Goal: Entertainment & Leisure: Consume media (video, audio)

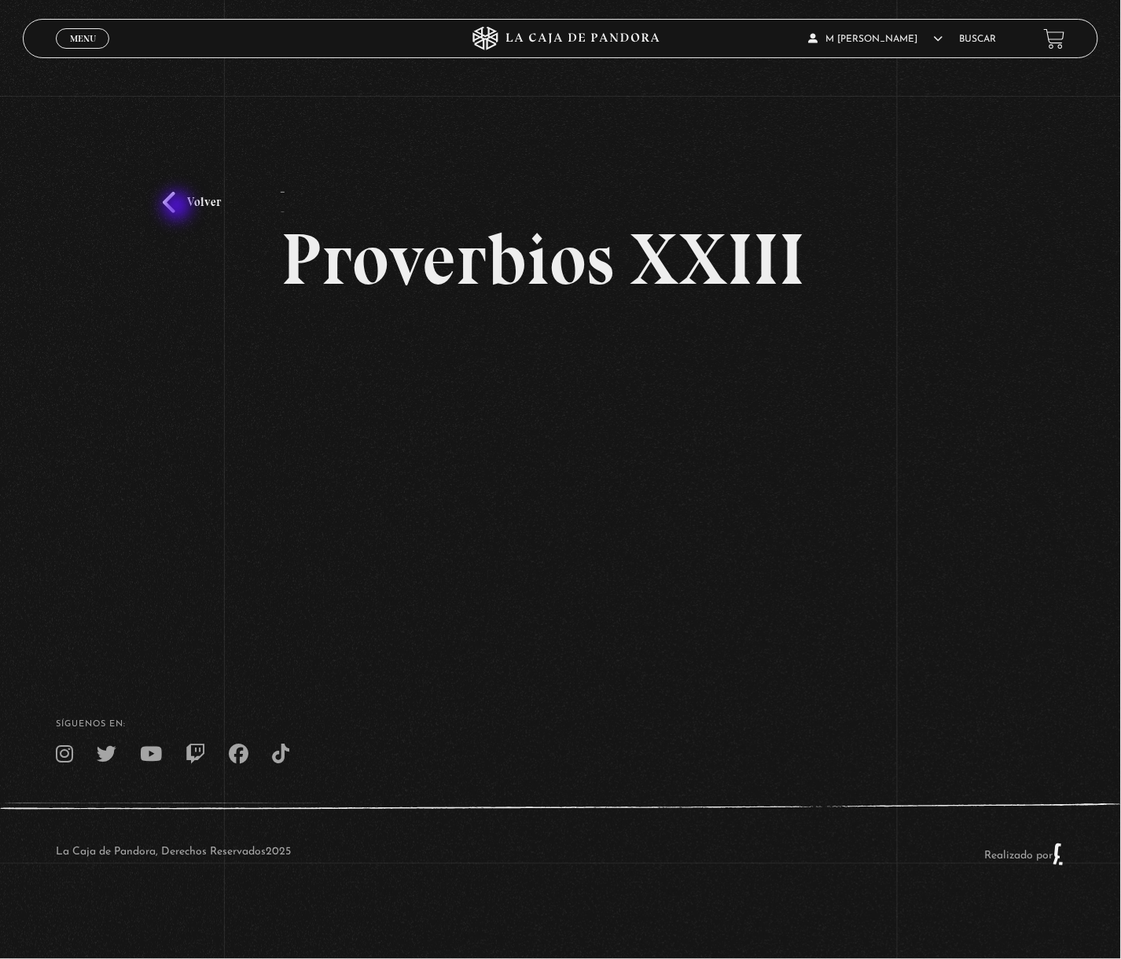
click at [181, 206] on link "Volver" at bounding box center [192, 202] width 58 height 21
click at [178, 205] on link "Volver" at bounding box center [192, 202] width 58 height 21
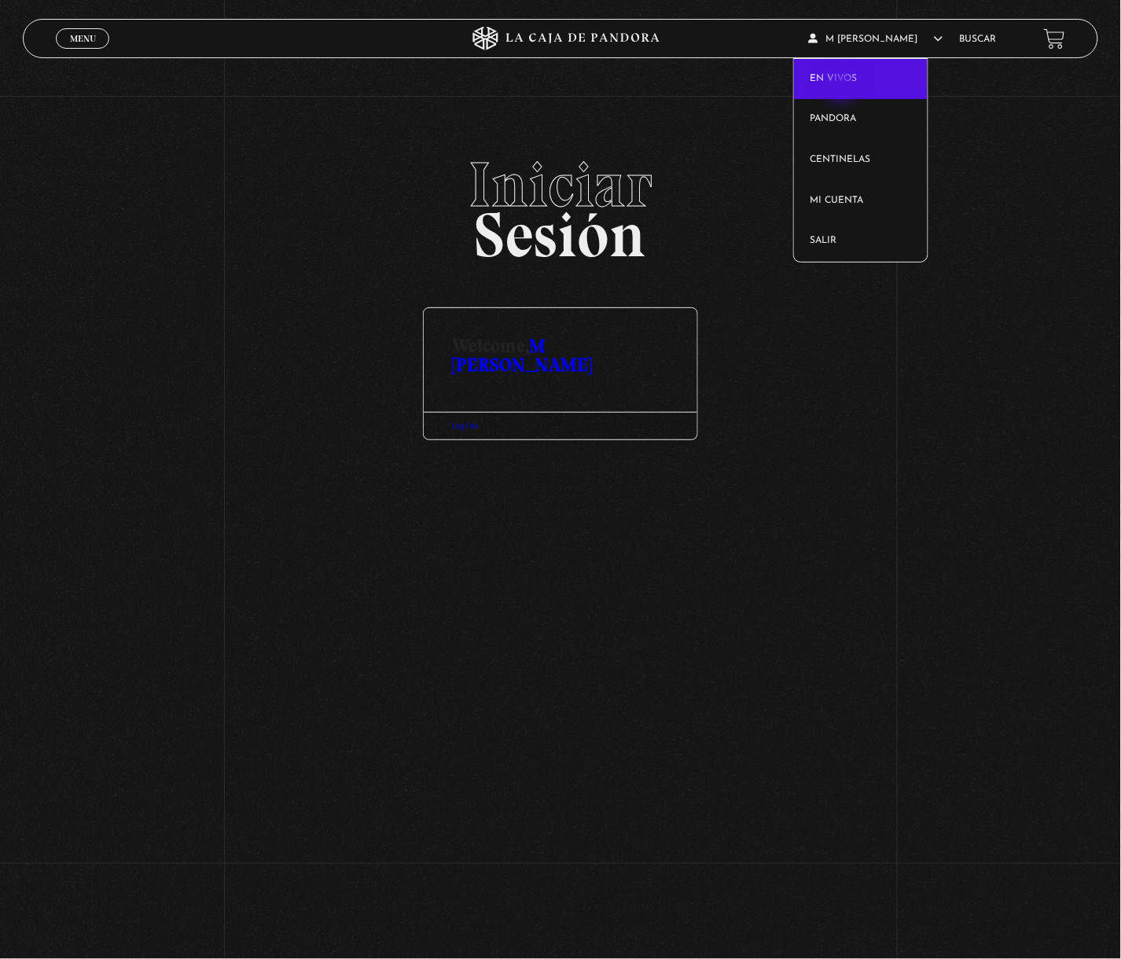
click at [844, 87] on link "En vivos" at bounding box center [860, 79] width 133 height 41
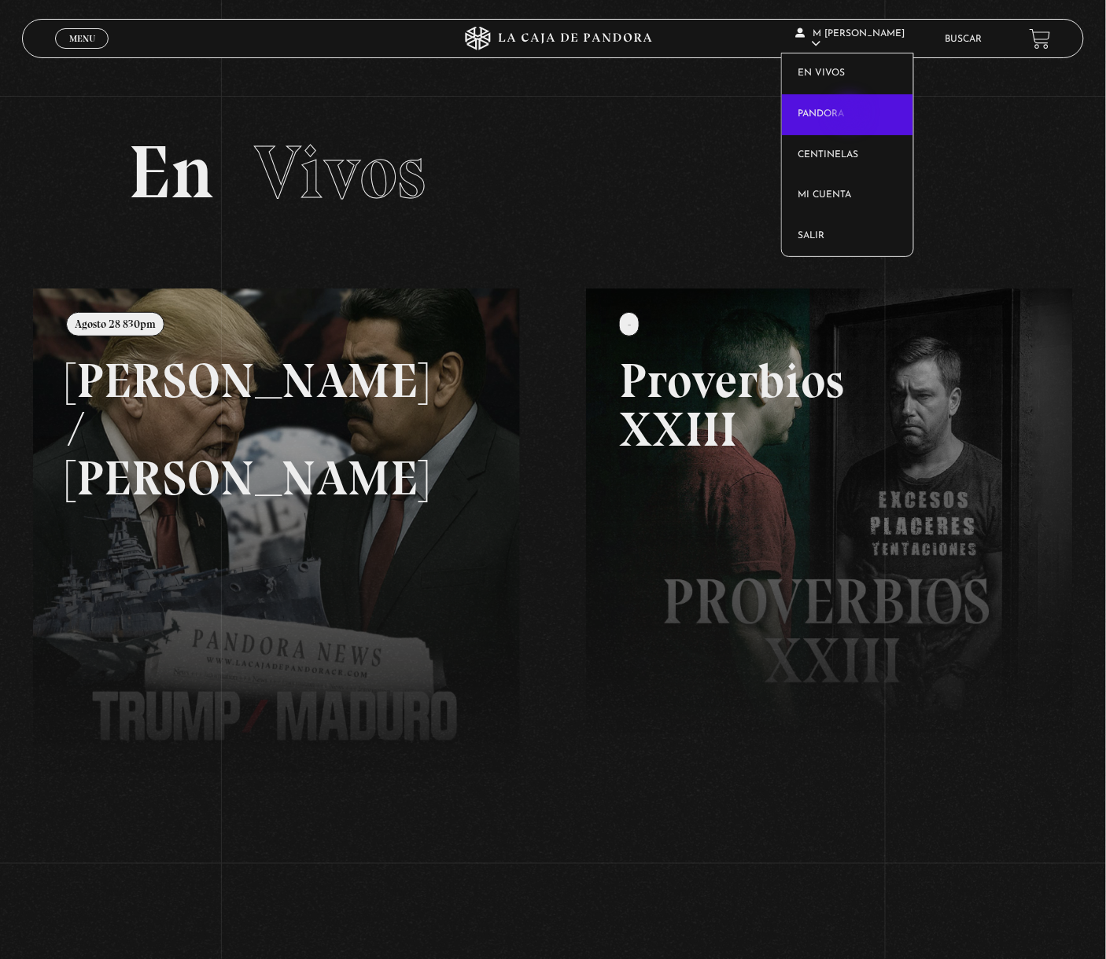
click at [851, 114] on link "Pandora" at bounding box center [847, 114] width 131 height 41
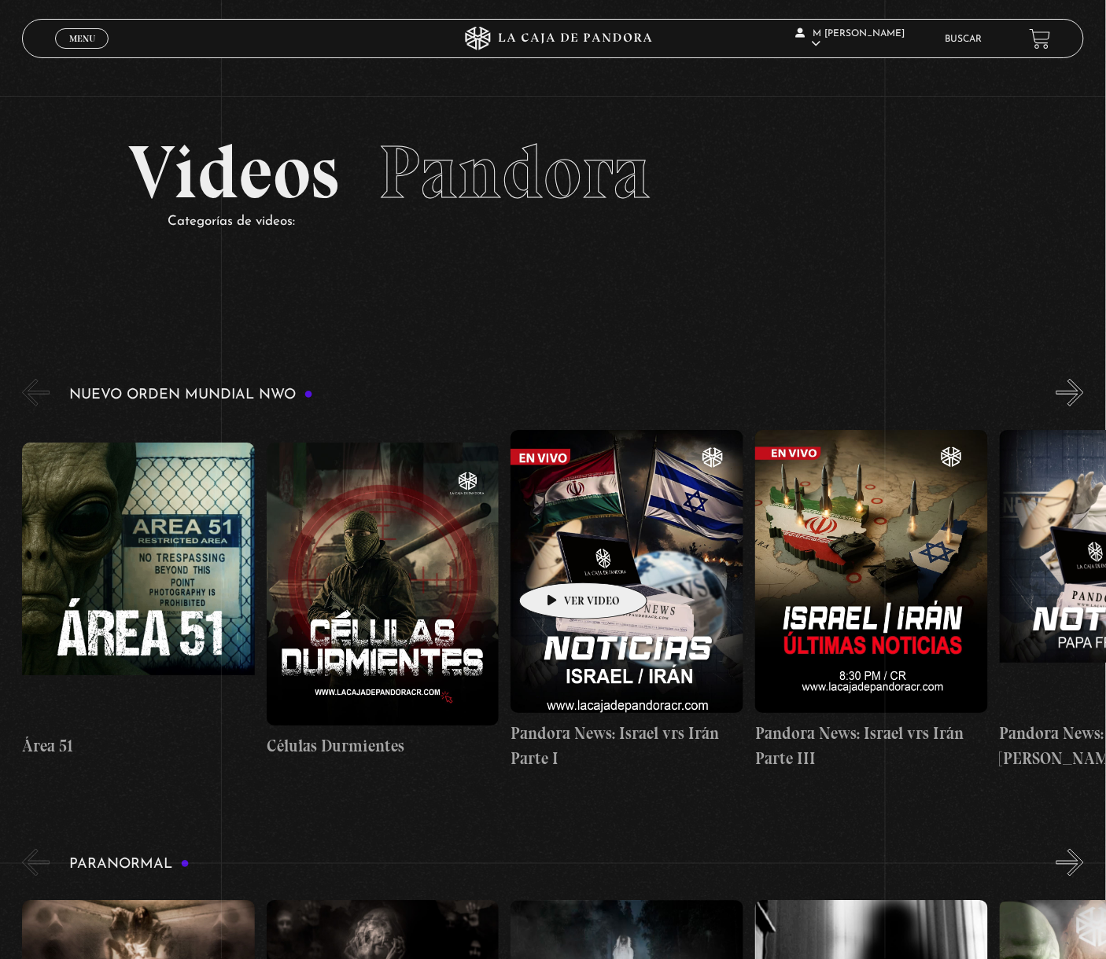
drag, startPoint x: 195, startPoint y: 580, endPoint x: 670, endPoint y: 562, distance: 475.4
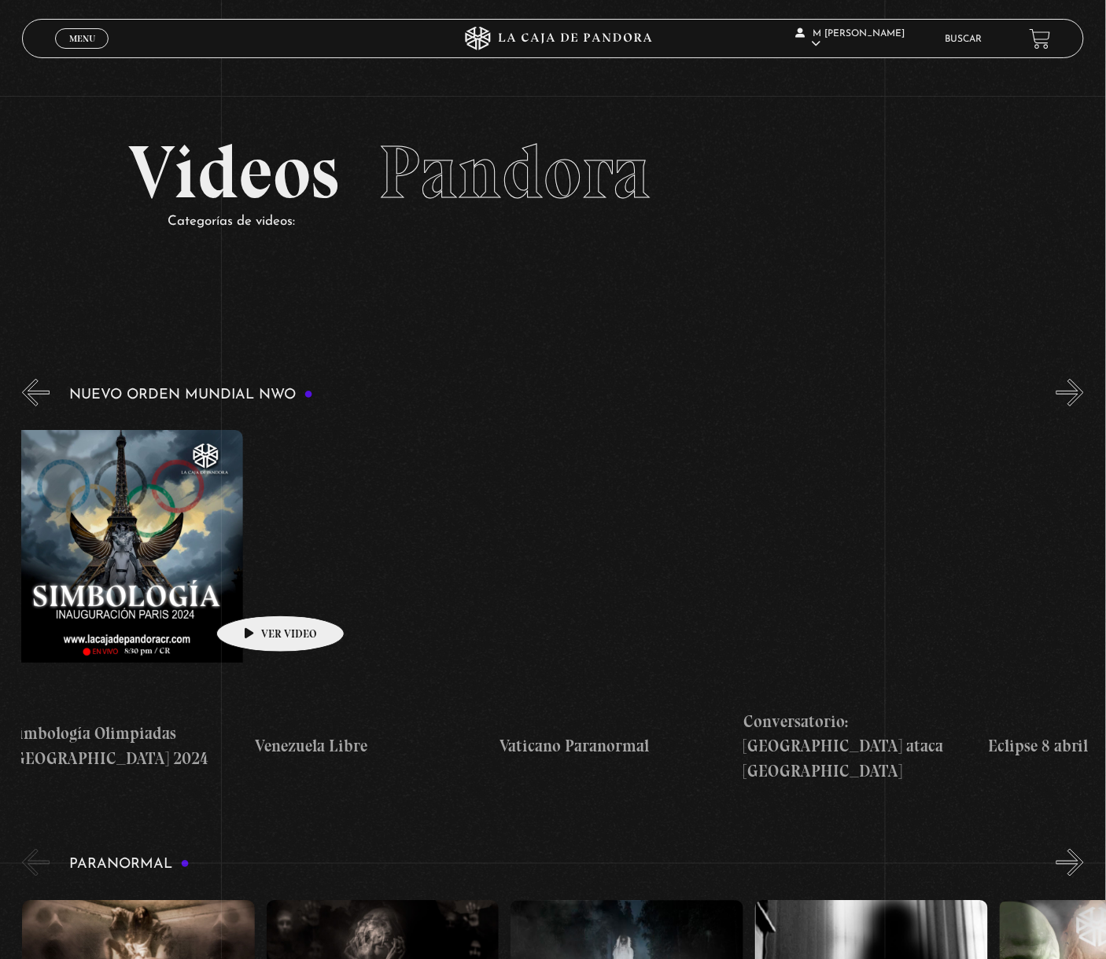
scroll to position [0, 3530]
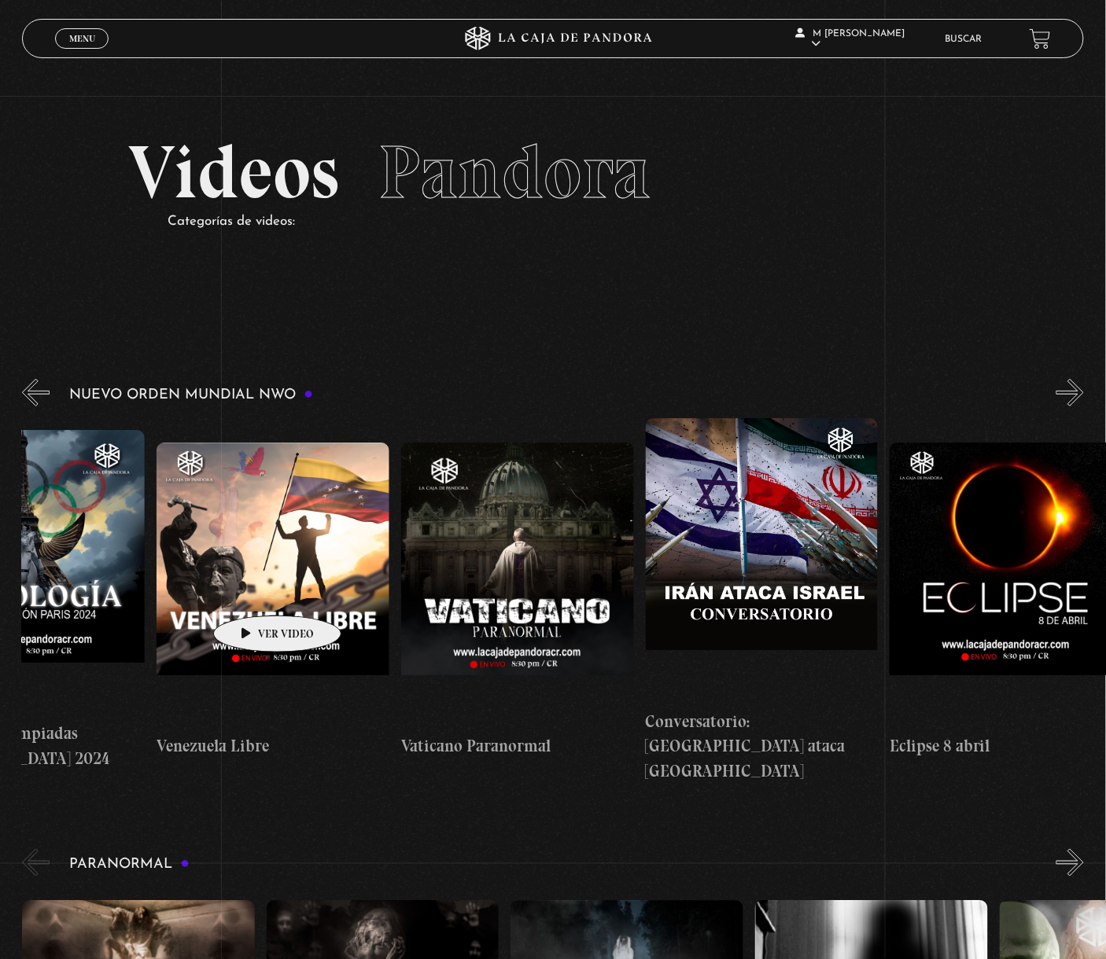
drag, startPoint x: 958, startPoint y: 568, endPoint x: 252, endPoint y: 592, distance: 705.9
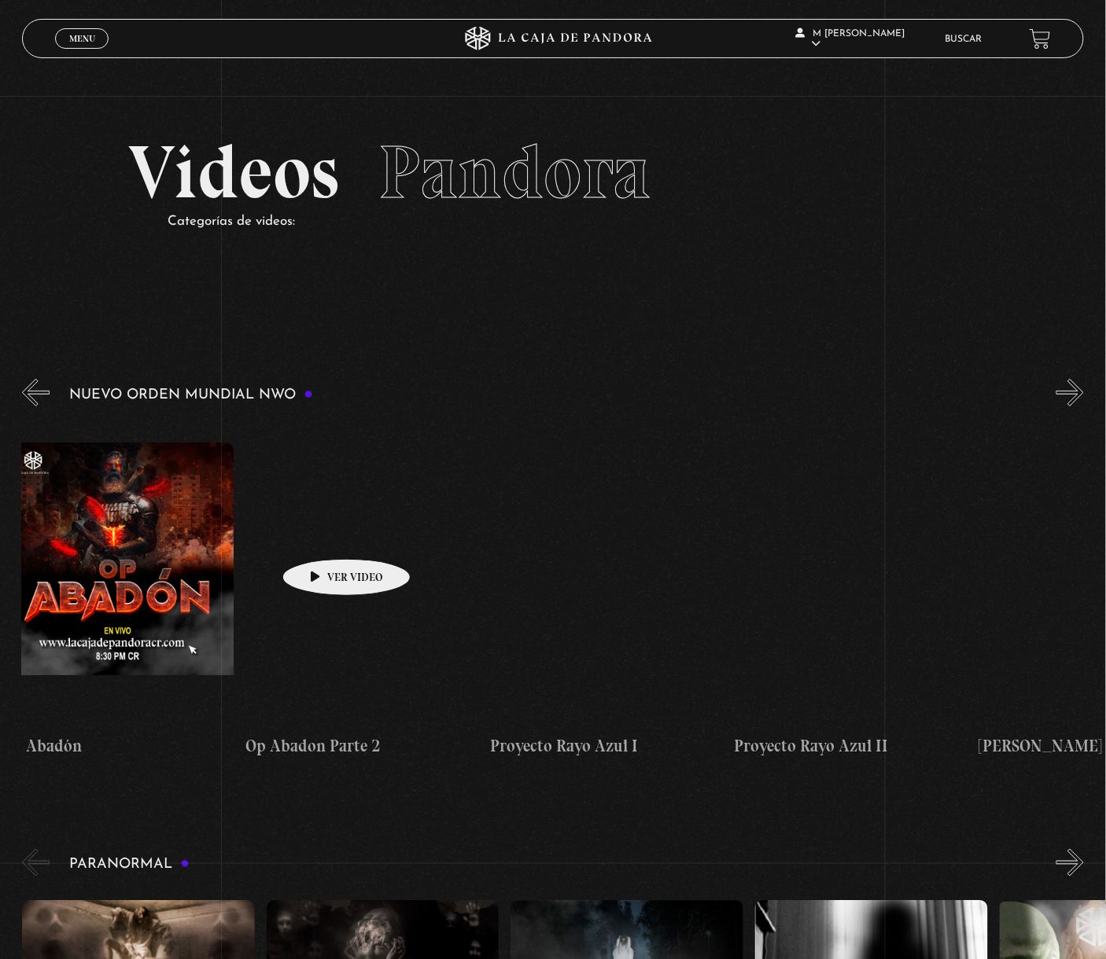
scroll to position [0, 6377]
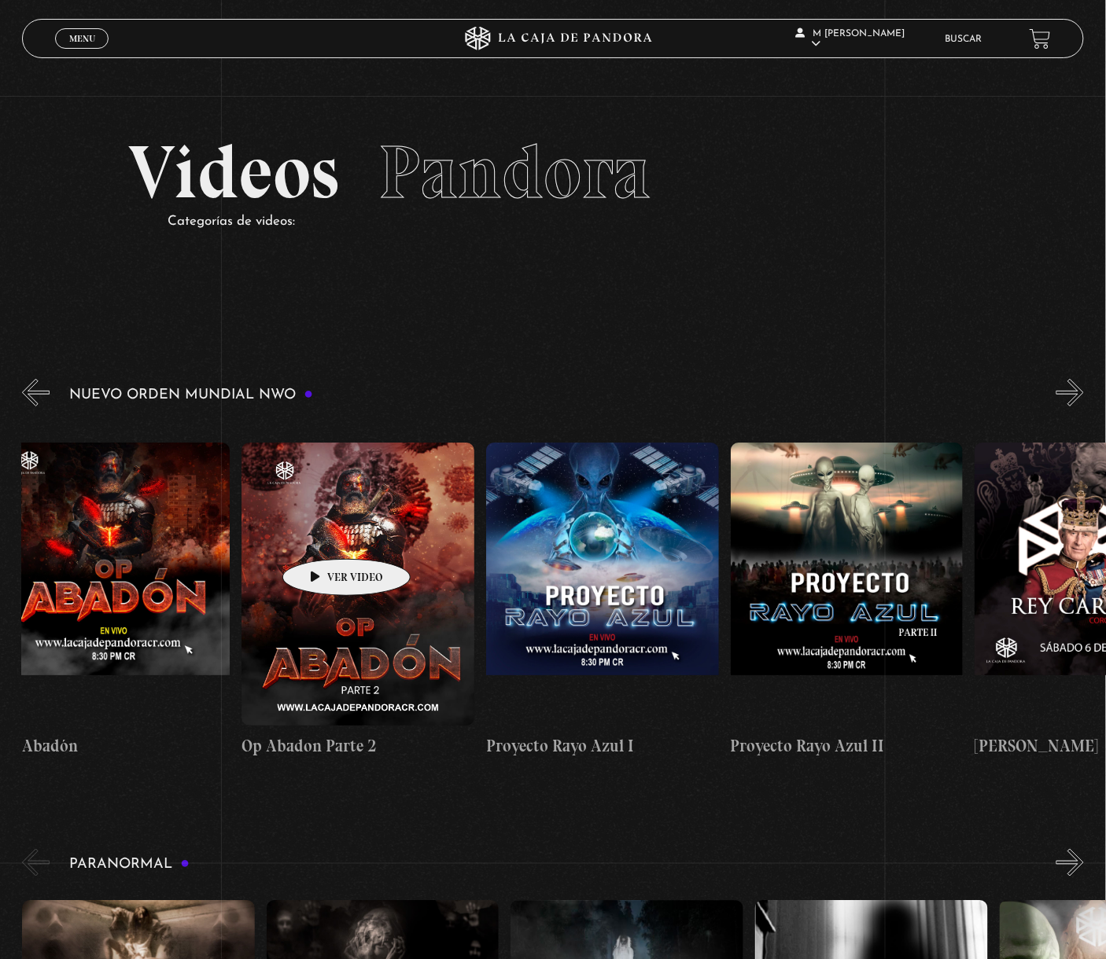
drag, startPoint x: 890, startPoint y: 546, endPoint x: 322, endPoint y: 536, distance: 568.7
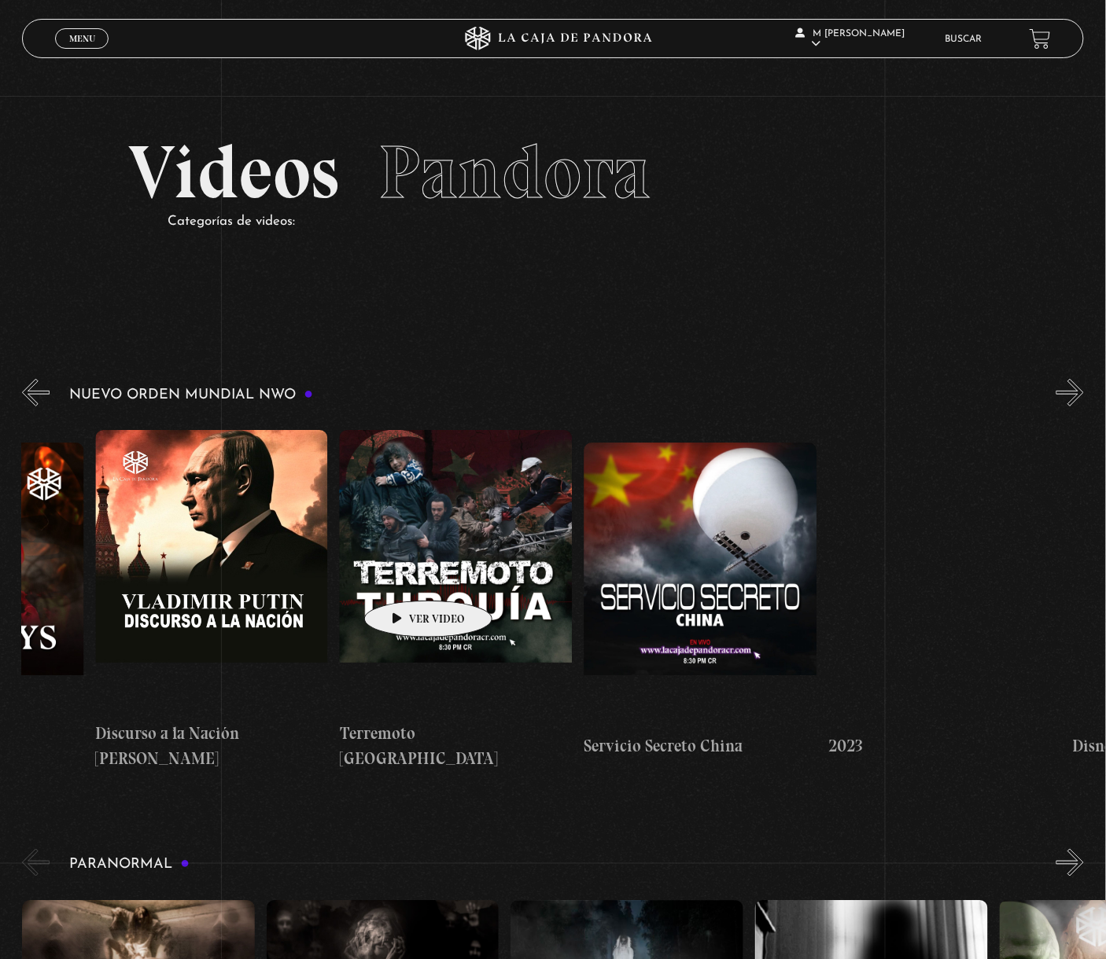
drag, startPoint x: 930, startPoint y: 547, endPoint x: 403, endPoint y: 577, distance: 527.0
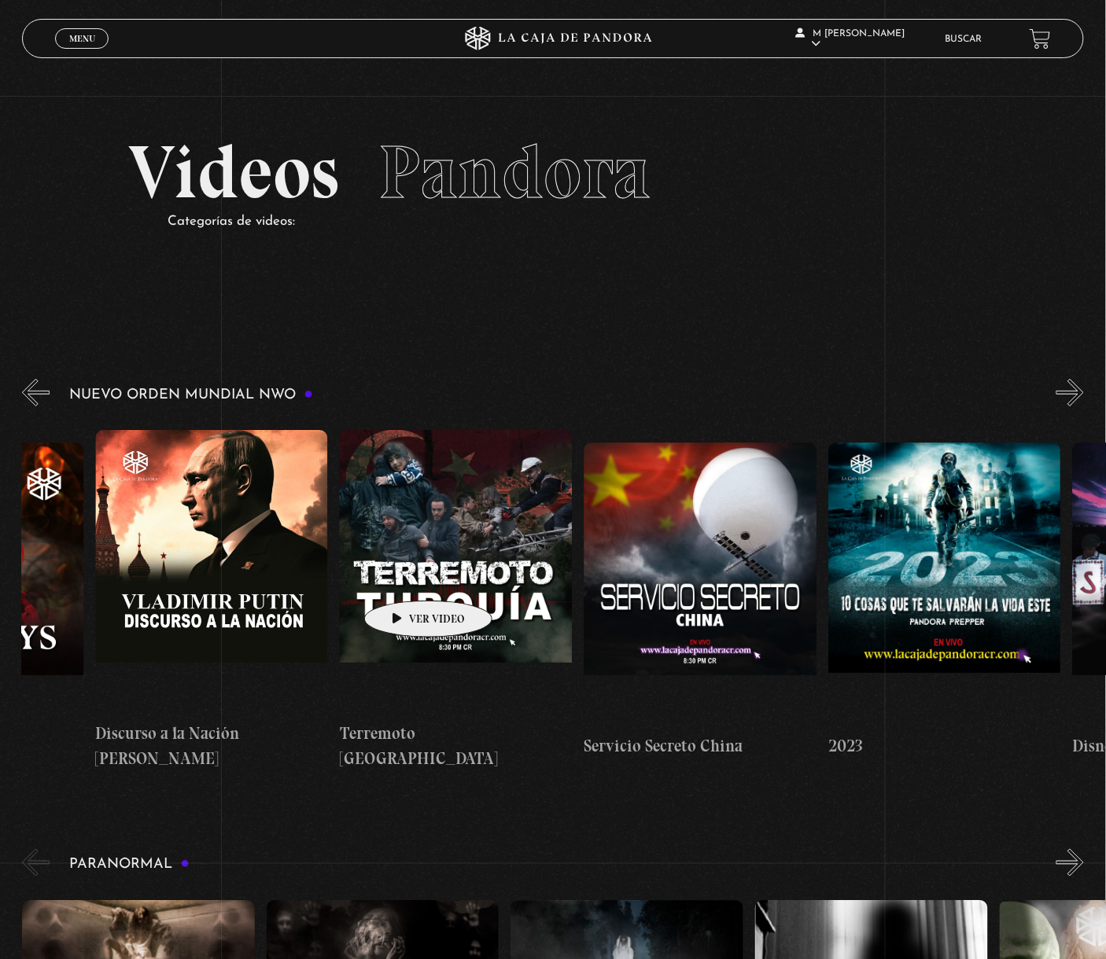
click at [403, 577] on div "Área 51 Células Durmientes Pandora News: Israel vrs Irán Parte I Pandora News: …" at bounding box center [461, 601] width 19302 height 366
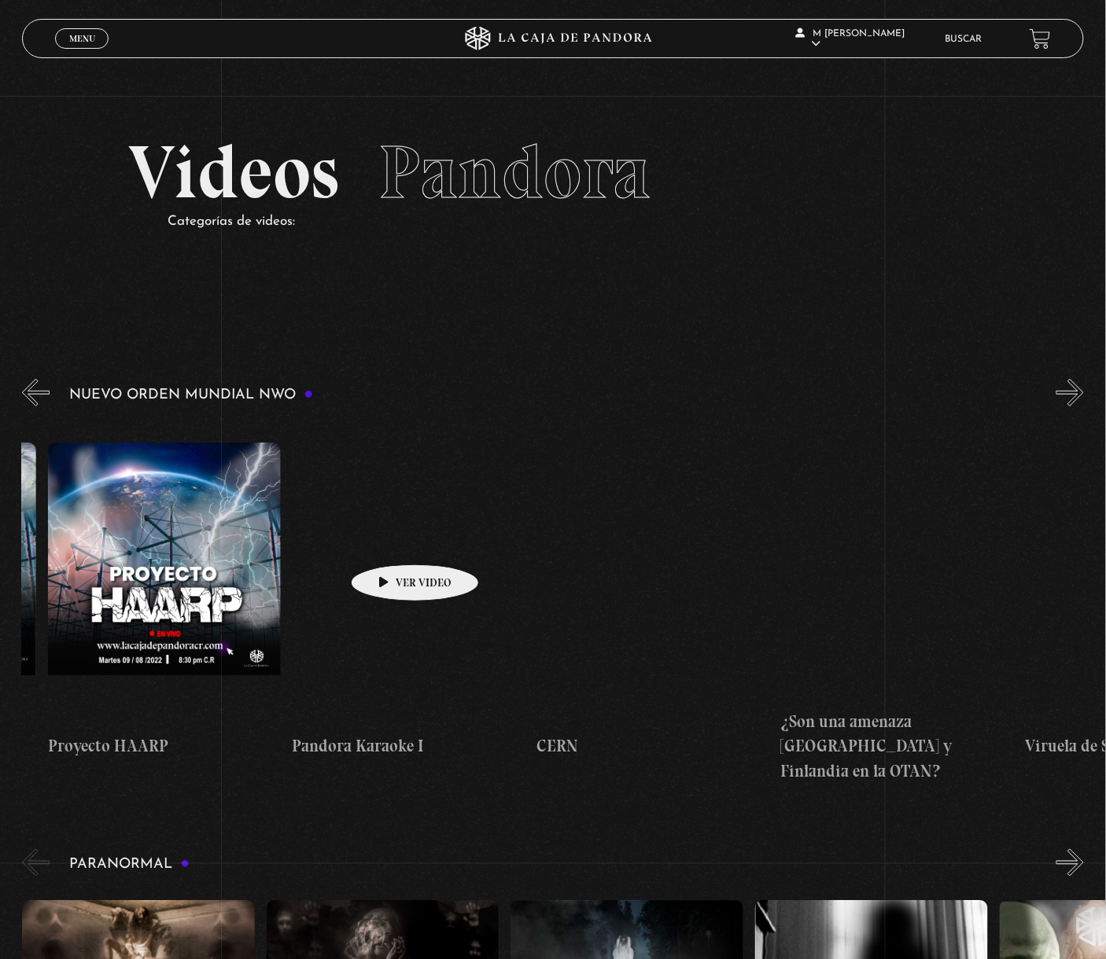
drag, startPoint x: 935, startPoint y: 554, endPoint x: 411, endPoint y: 525, distance: 525.4
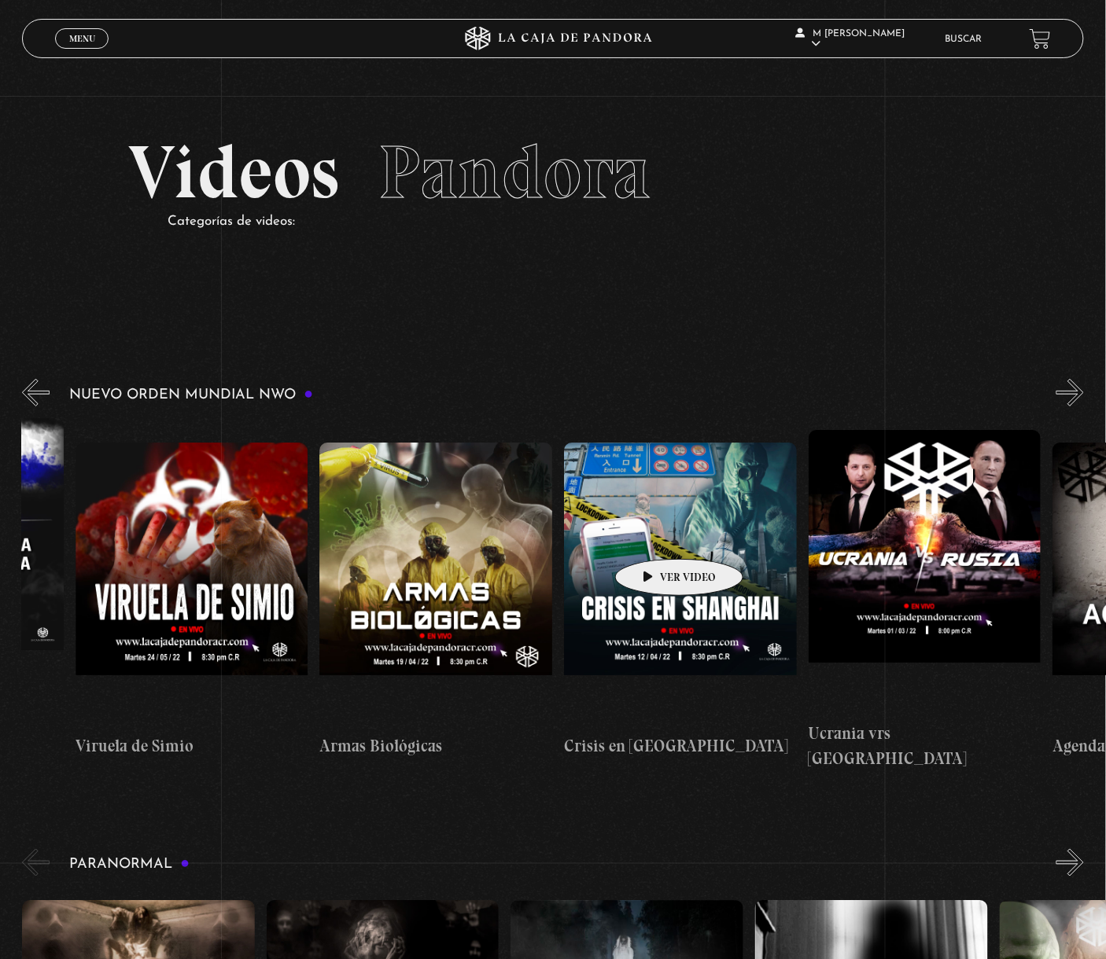
scroll to position [0, 12980]
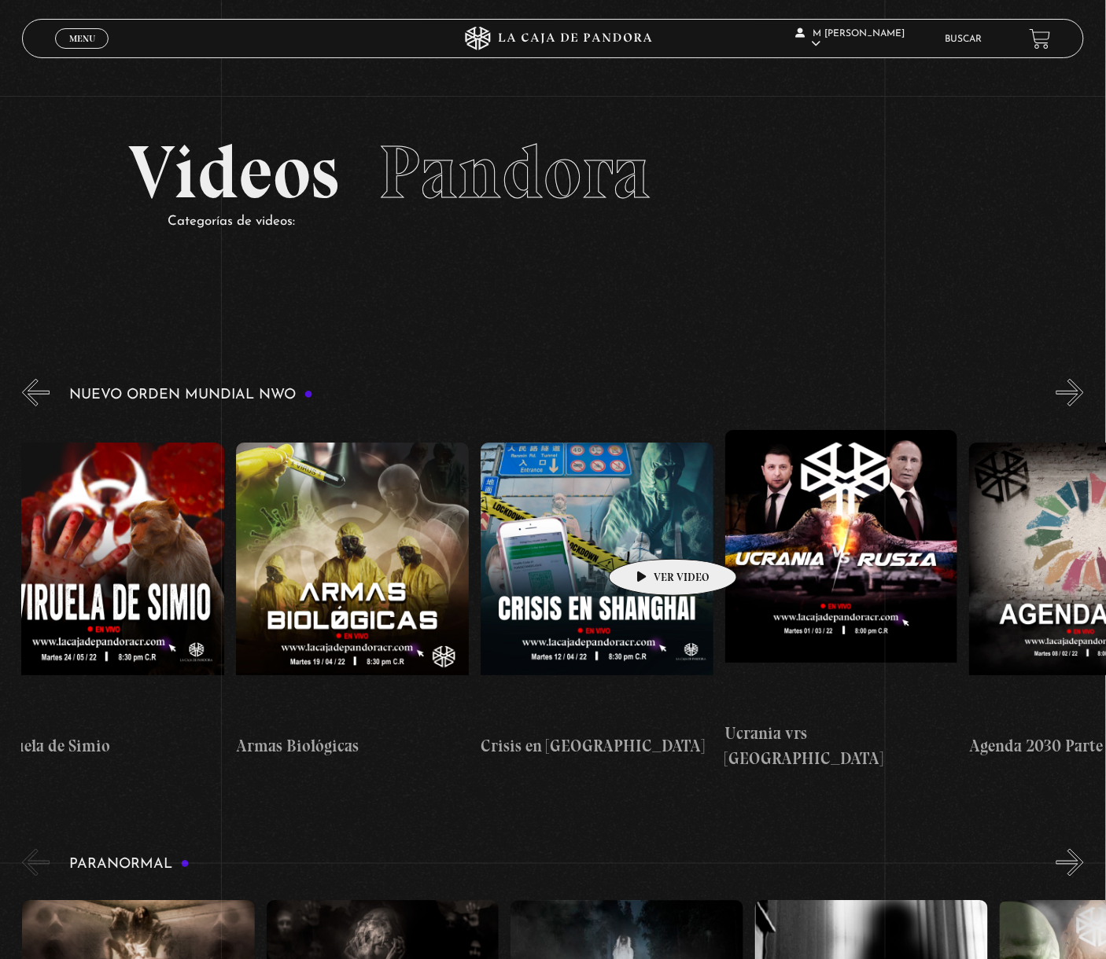
drag, startPoint x: 853, startPoint y: 536, endPoint x: 648, endPoint y: 536, distance: 204.5
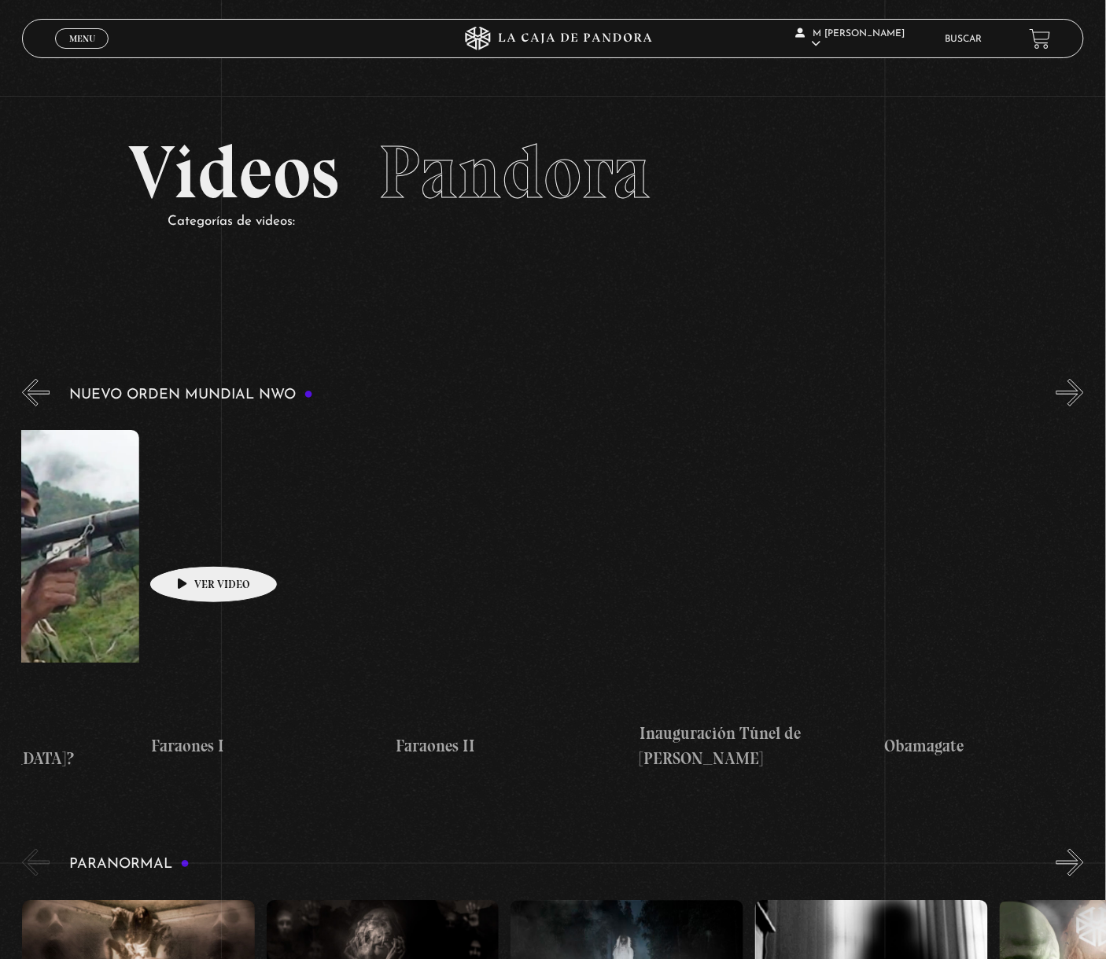
drag, startPoint x: 934, startPoint y: 528, endPoint x: 184, endPoint y: 543, distance: 750.4
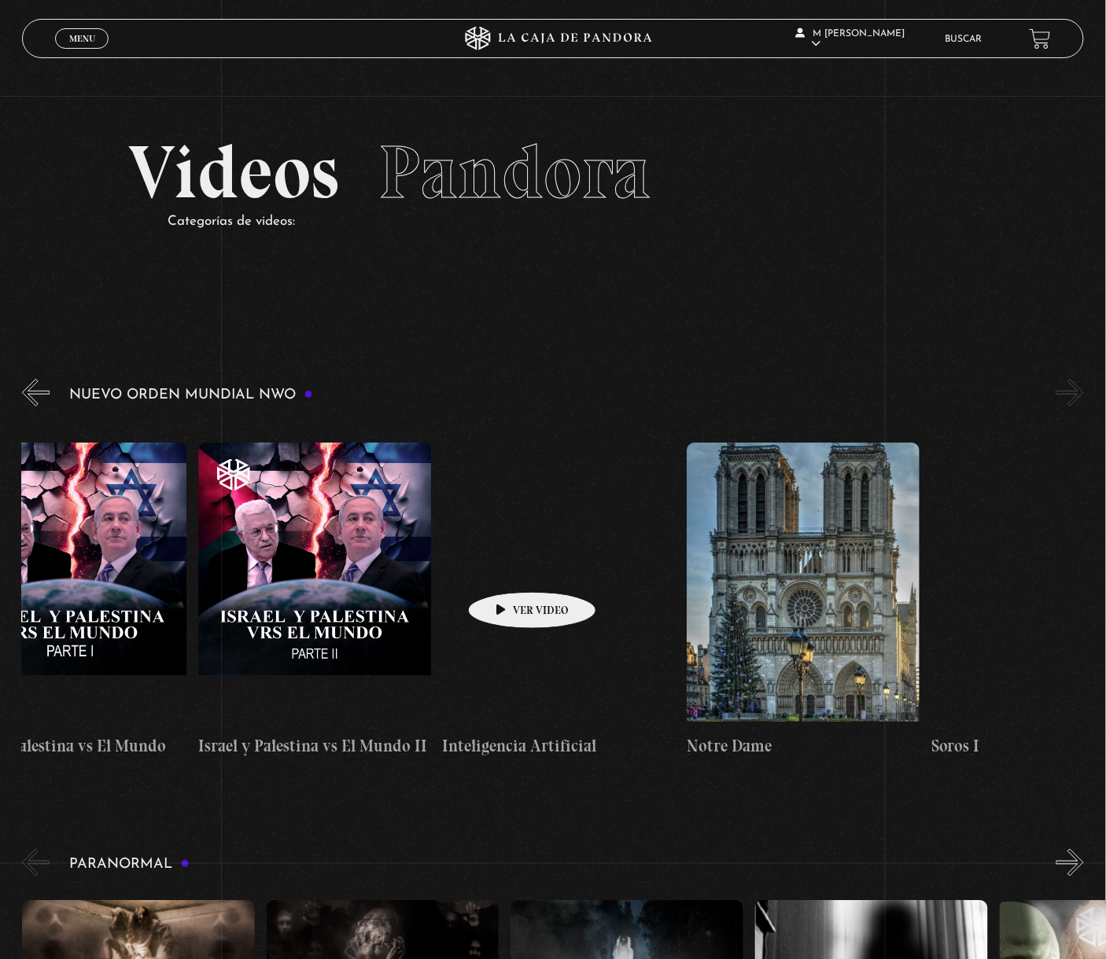
scroll to position [0, 18202]
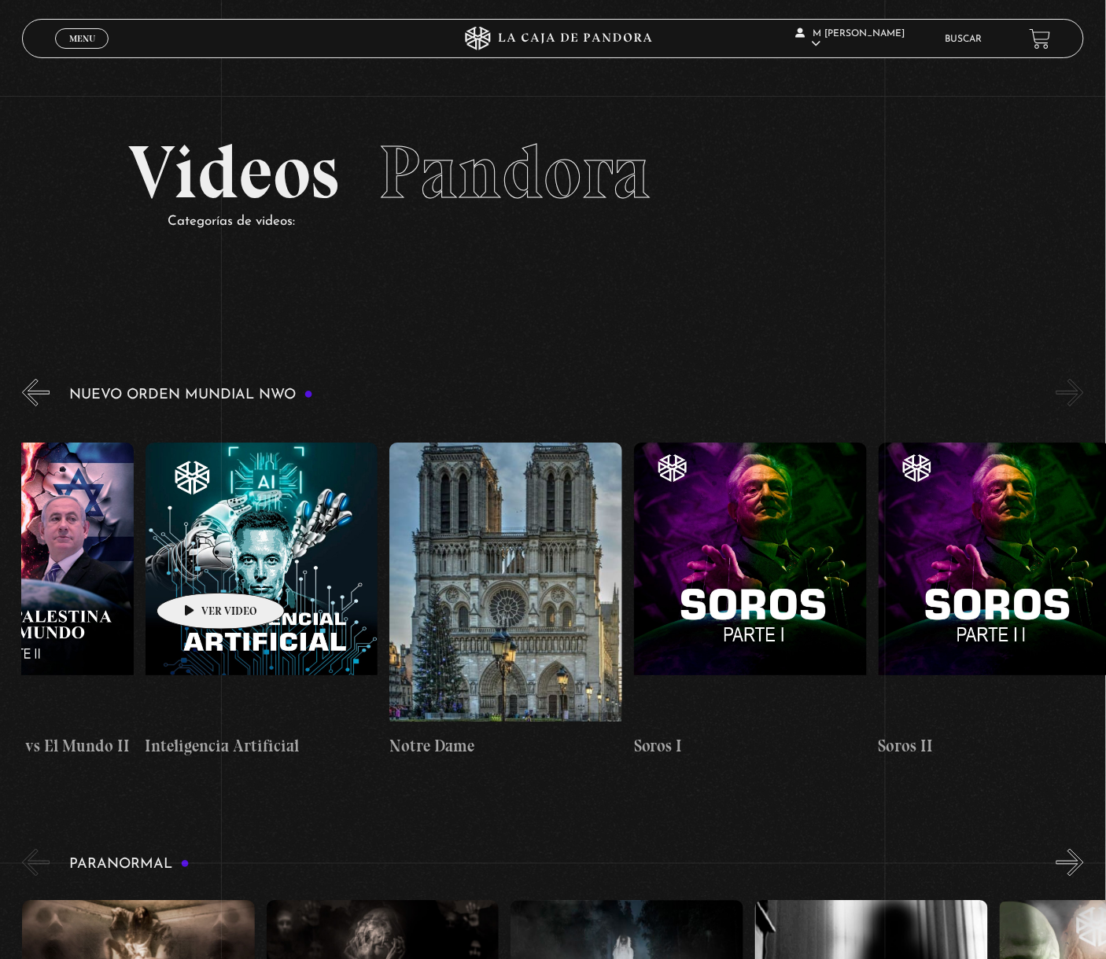
drag, startPoint x: 806, startPoint y: 524, endPoint x: 196, endPoint y: 569, distance: 612.0
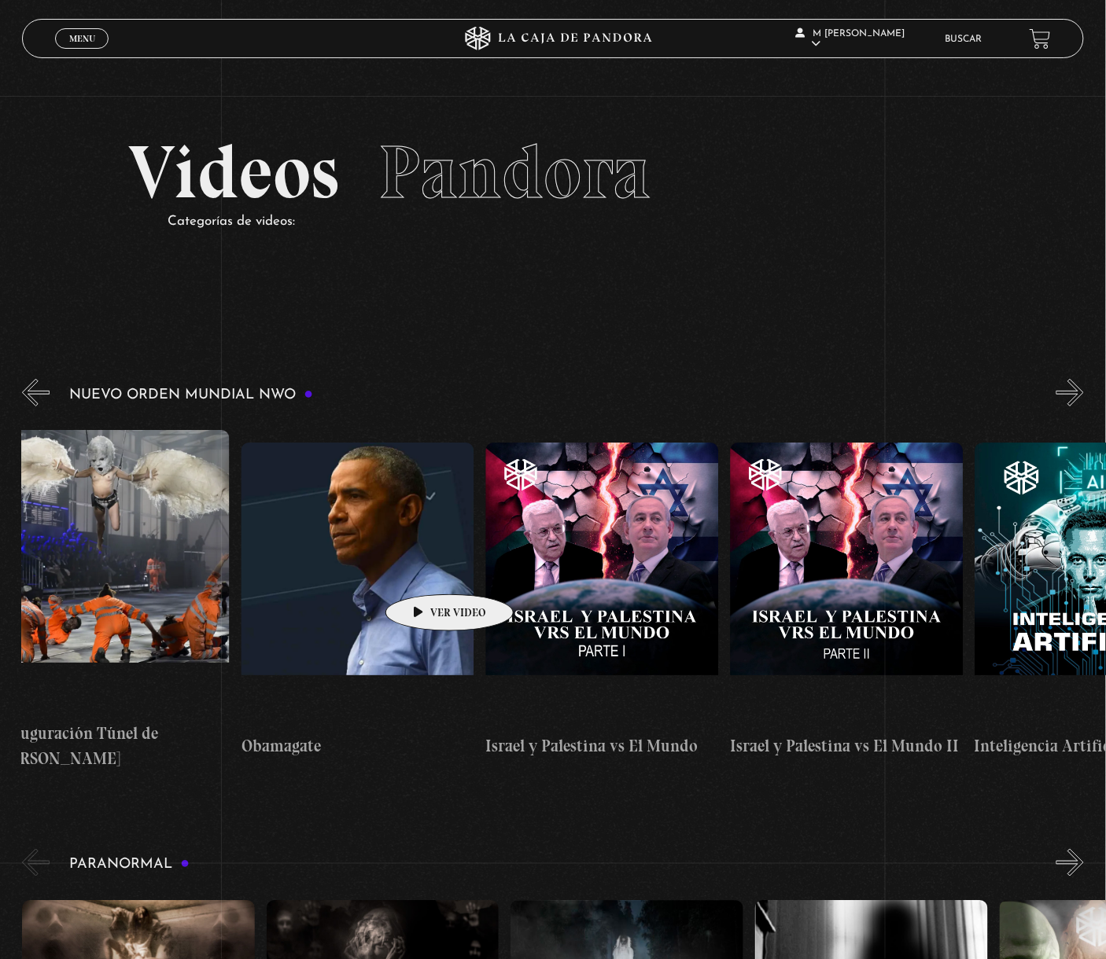
scroll to position [0, 17236]
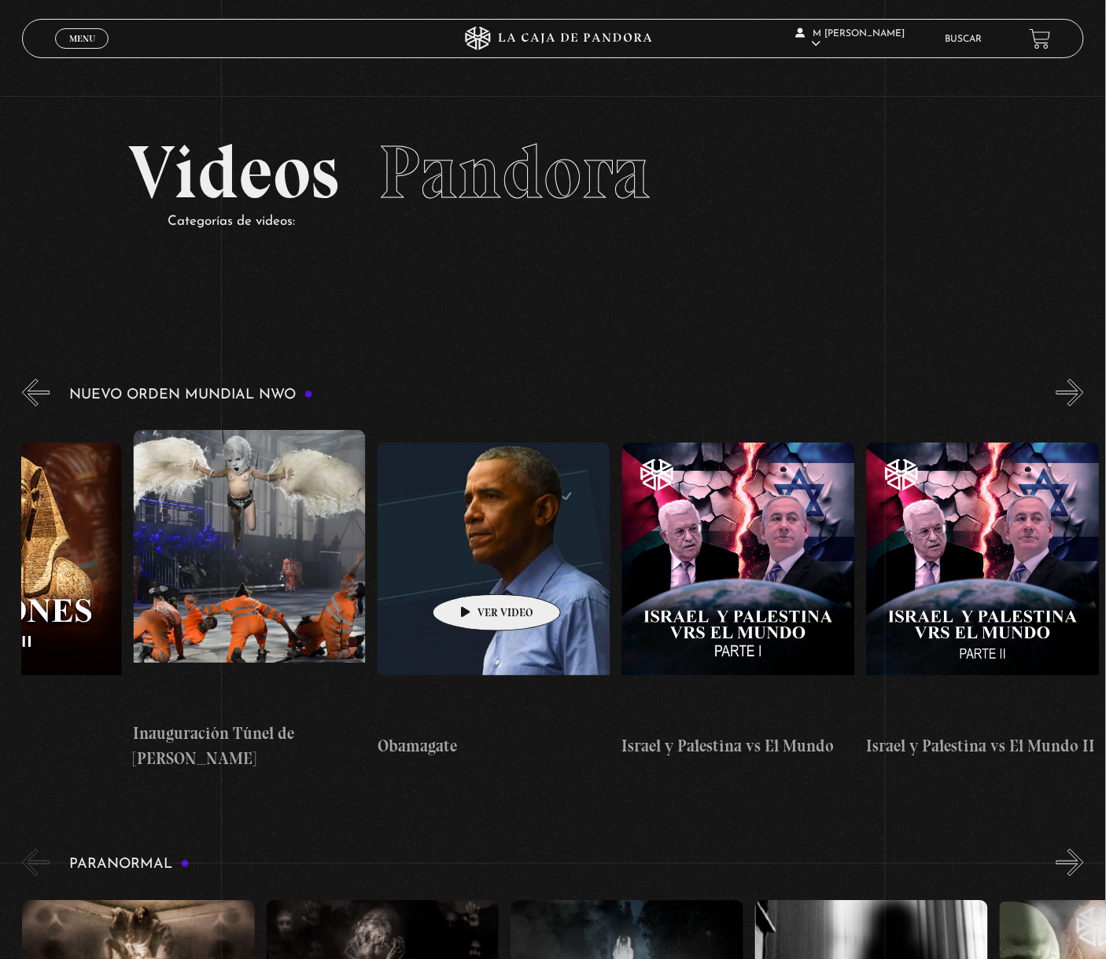
drag, startPoint x: 278, startPoint y: 551, endPoint x: 472, endPoint y: 571, distance: 195.2
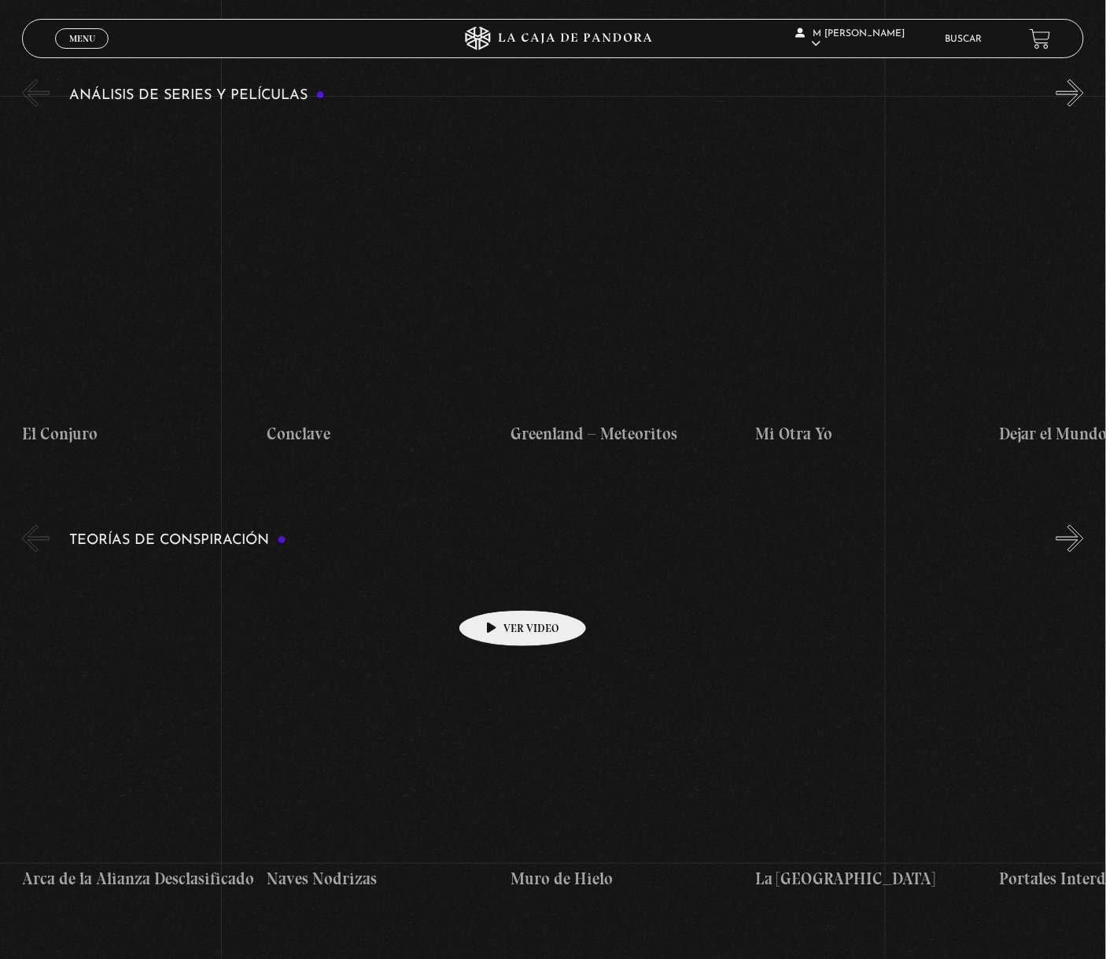
scroll to position [2202, 0]
